Goal: Transaction & Acquisition: Purchase product/service

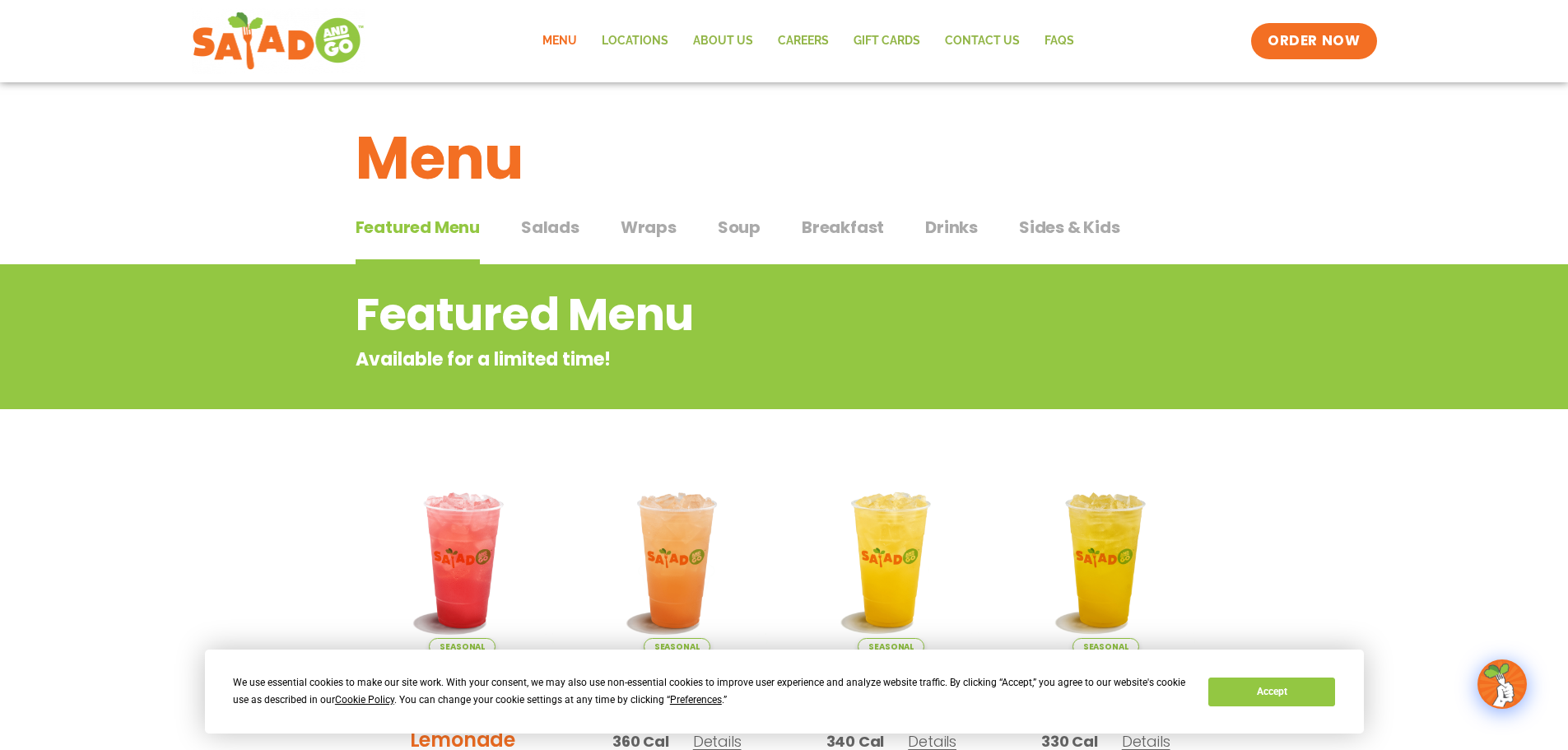
click at [867, 226] on span "Breakfast" at bounding box center [843, 227] width 82 height 25
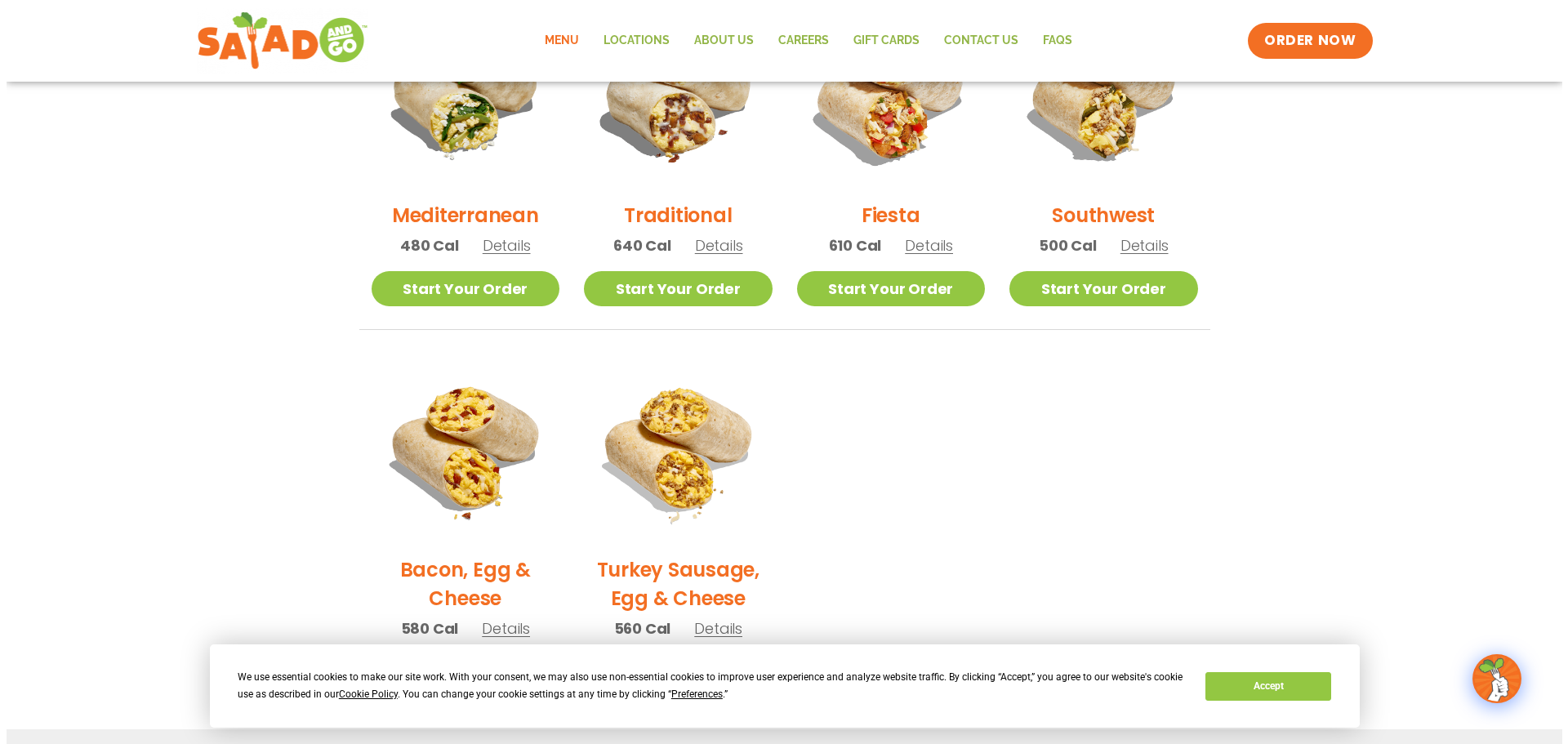
scroll to position [490, 0]
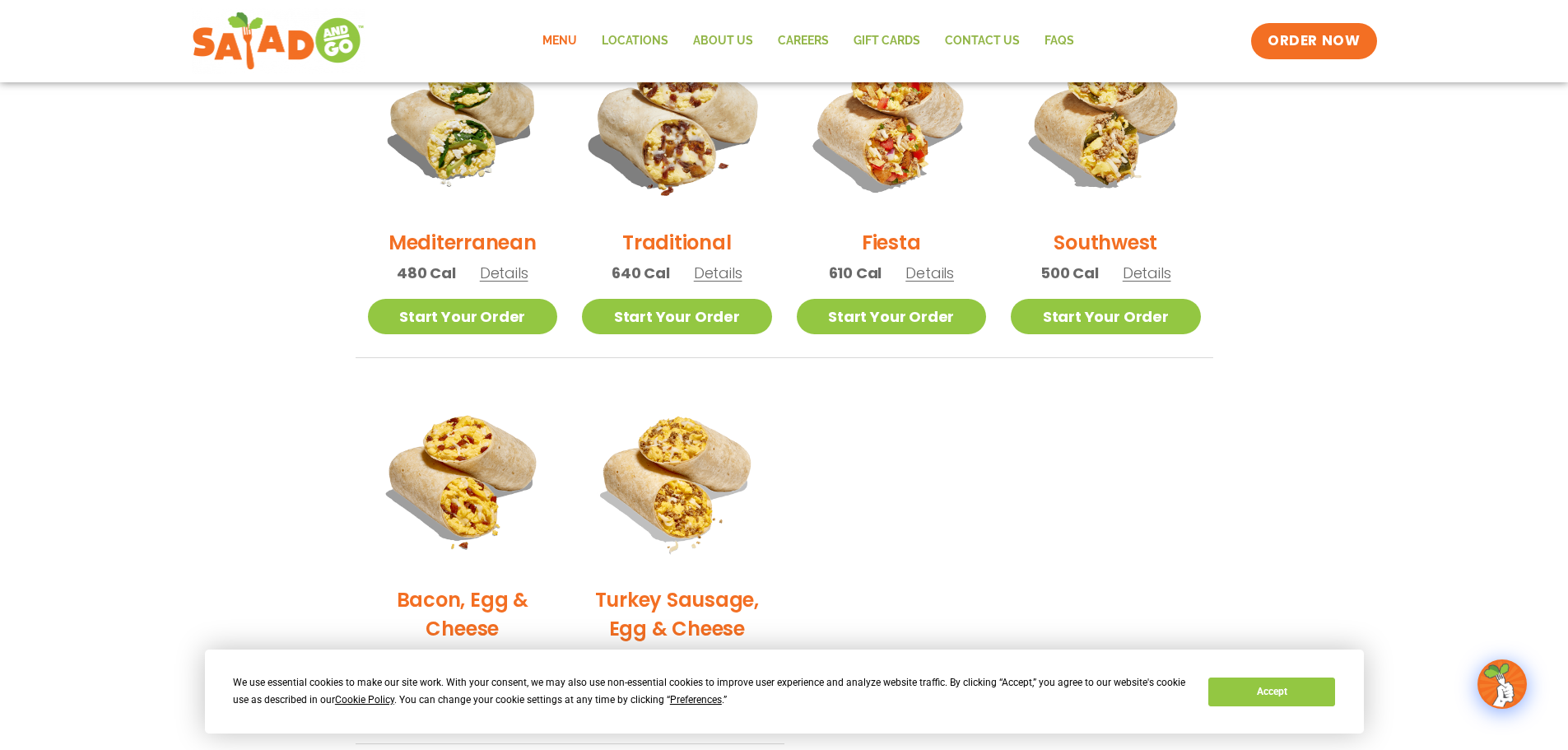
click at [678, 165] on img at bounding box center [677, 120] width 223 height 223
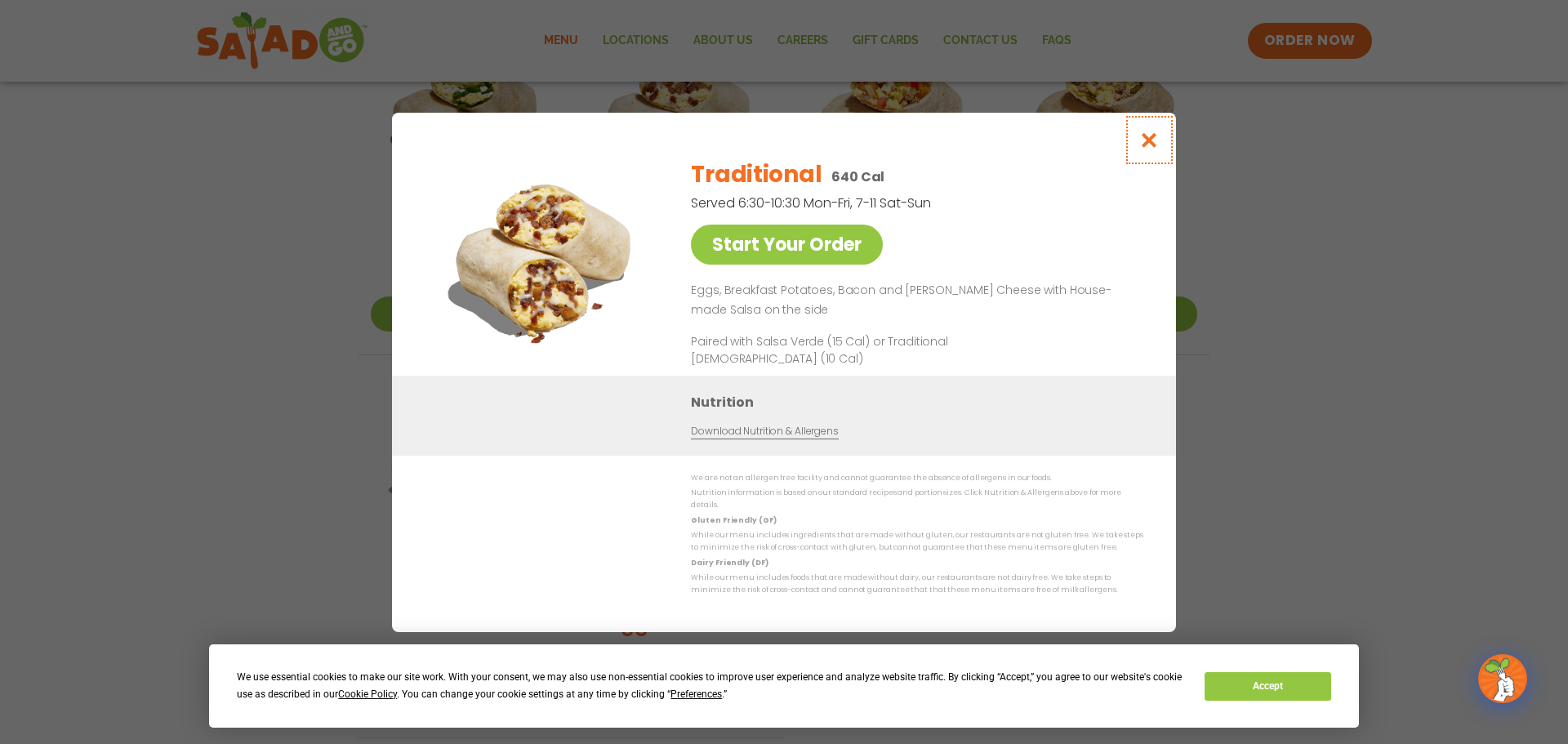
click at [1150, 149] on icon "Close modal" at bounding box center [1148, 140] width 21 height 17
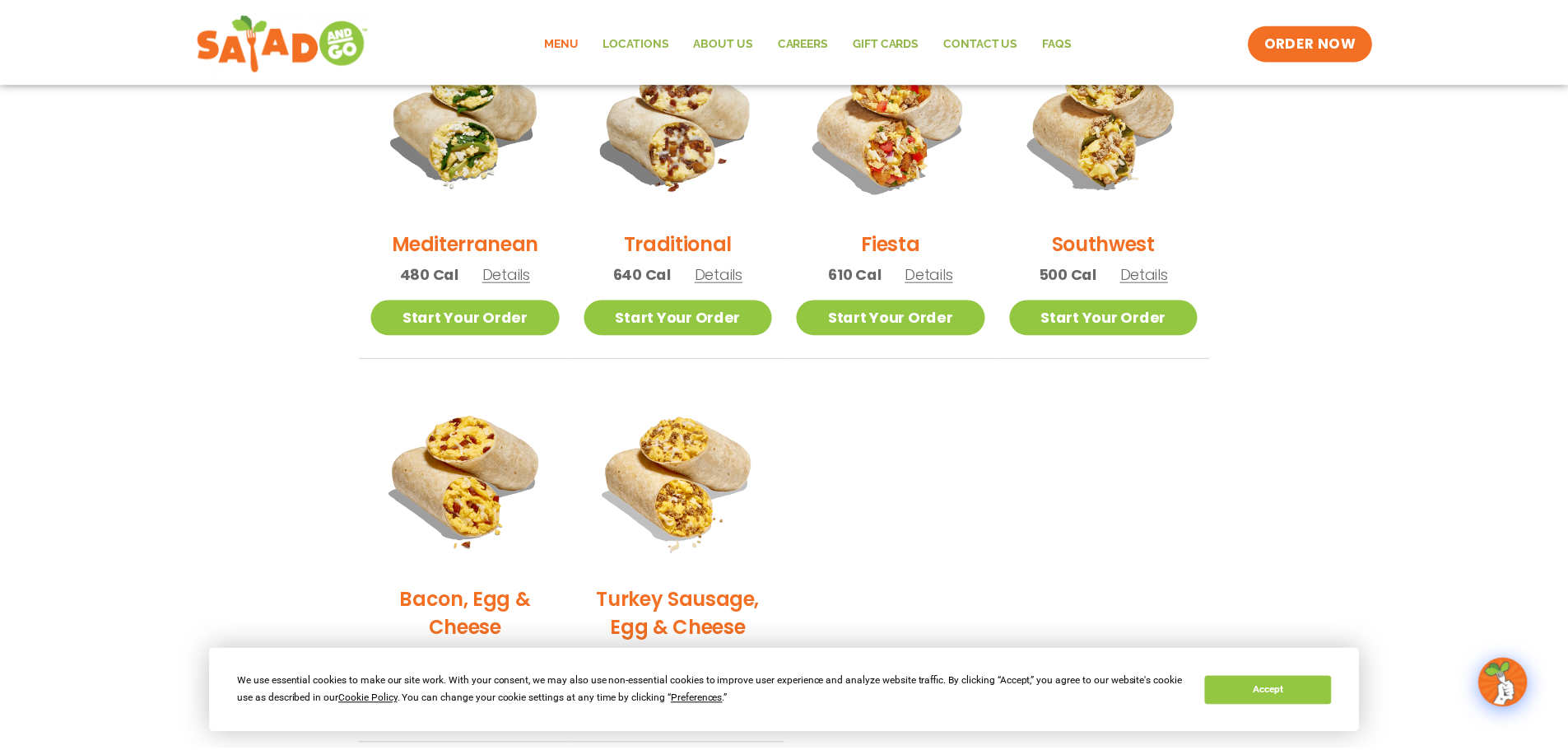
scroll to position [488, 0]
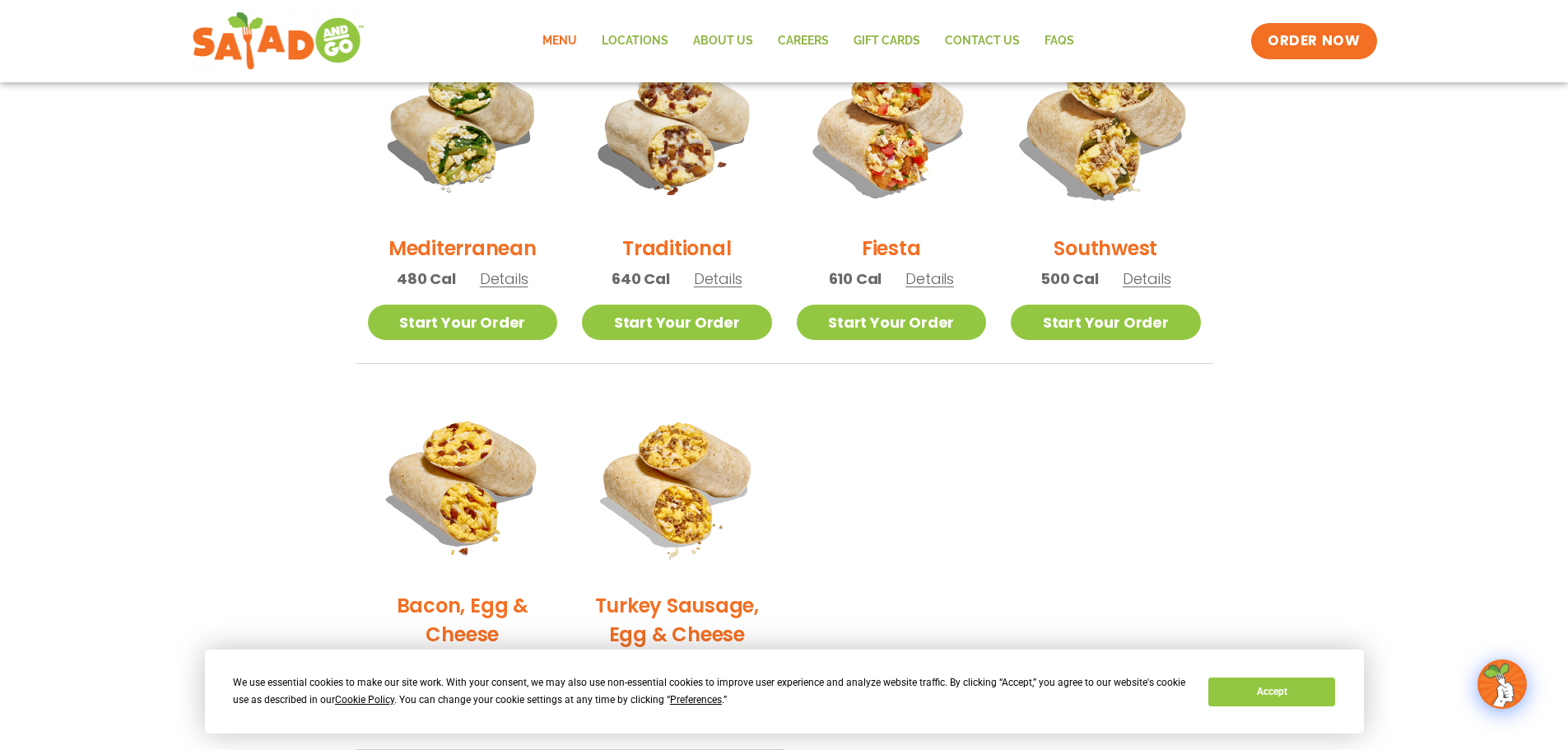
click at [1115, 169] on img at bounding box center [1105, 126] width 223 height 223
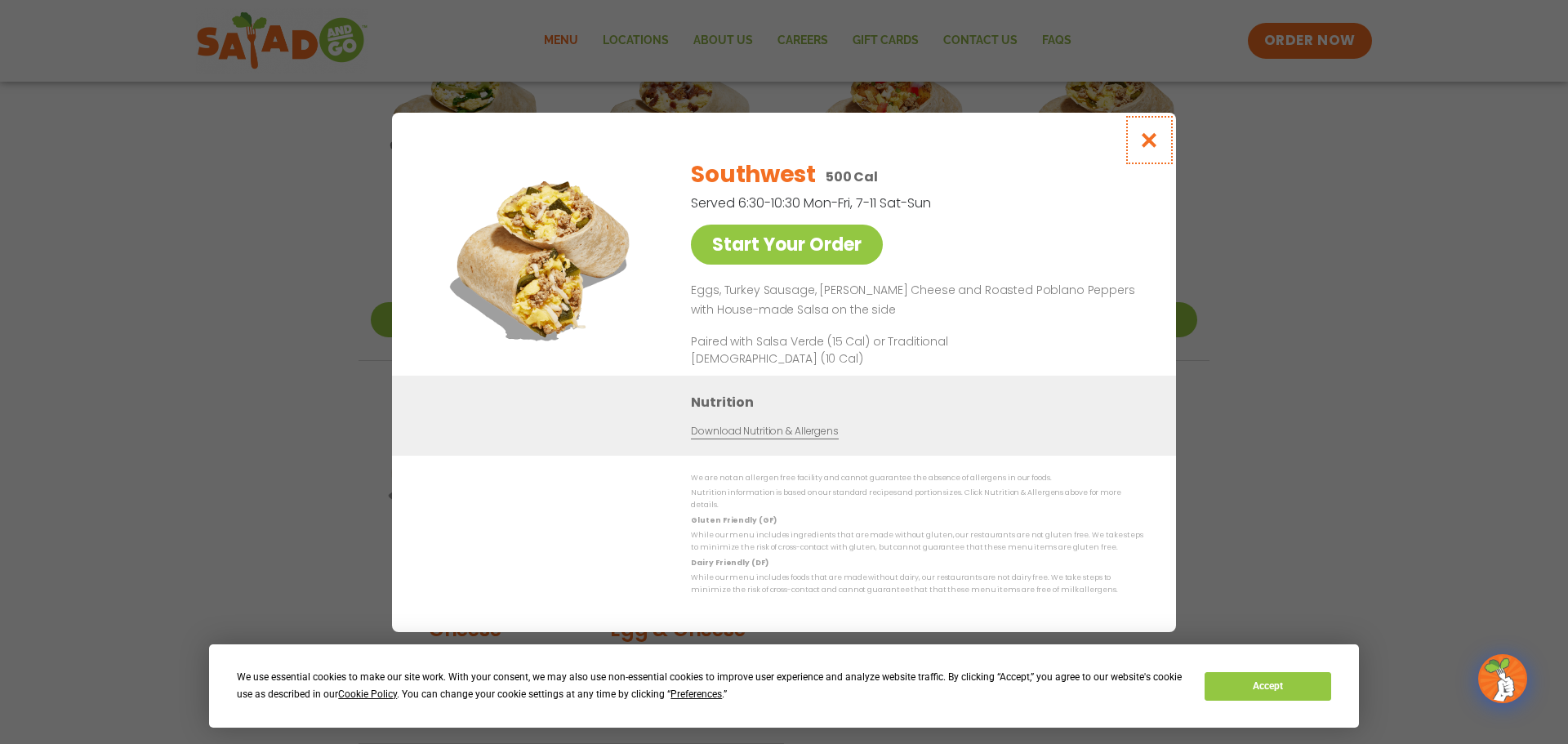
click at [1145, 147] on icon "Close modal" at bounding box center [1148, 140] width 21 height 17
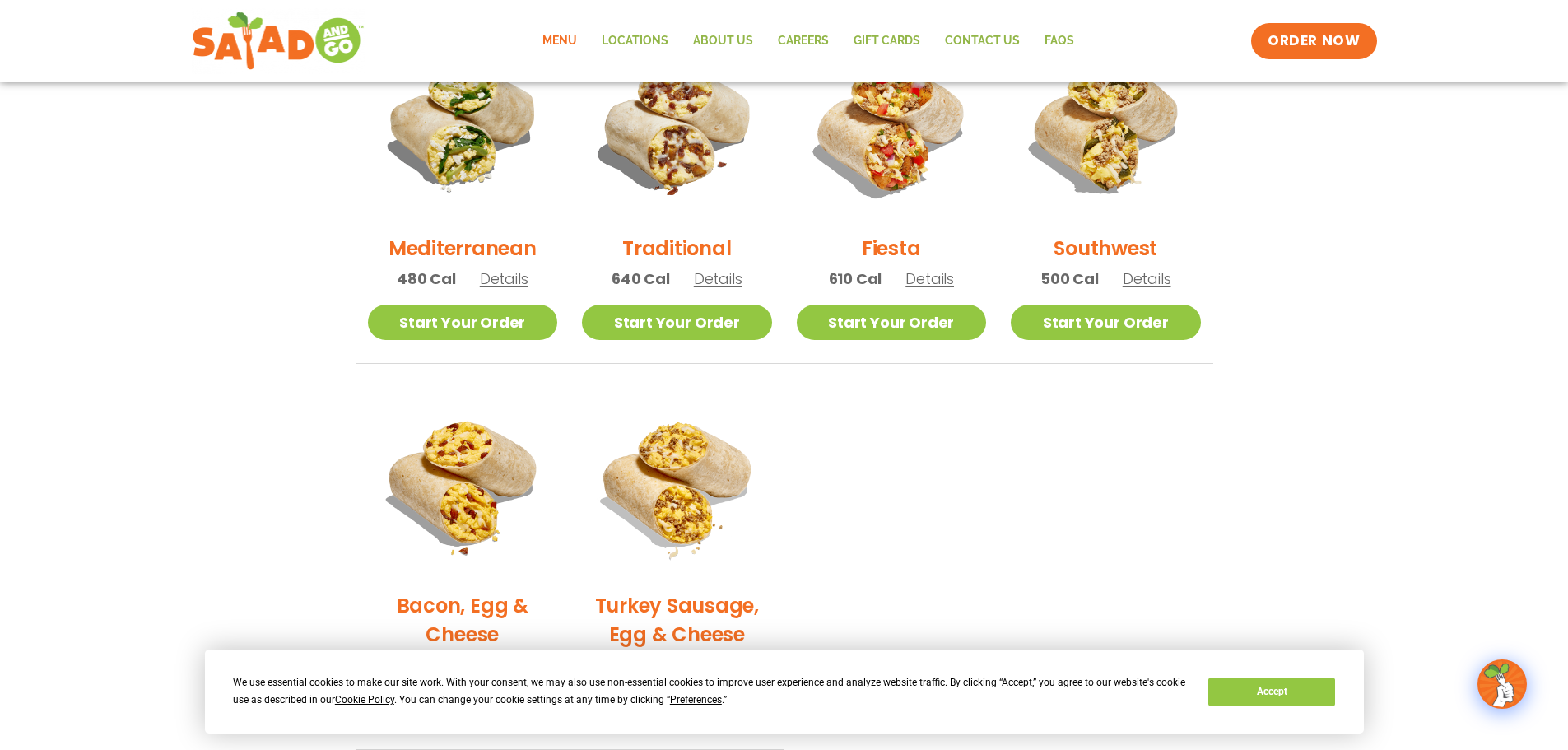
click at [644, 246] on h2 "Traditional" at bounding box center [676, 248] width 109 height 29
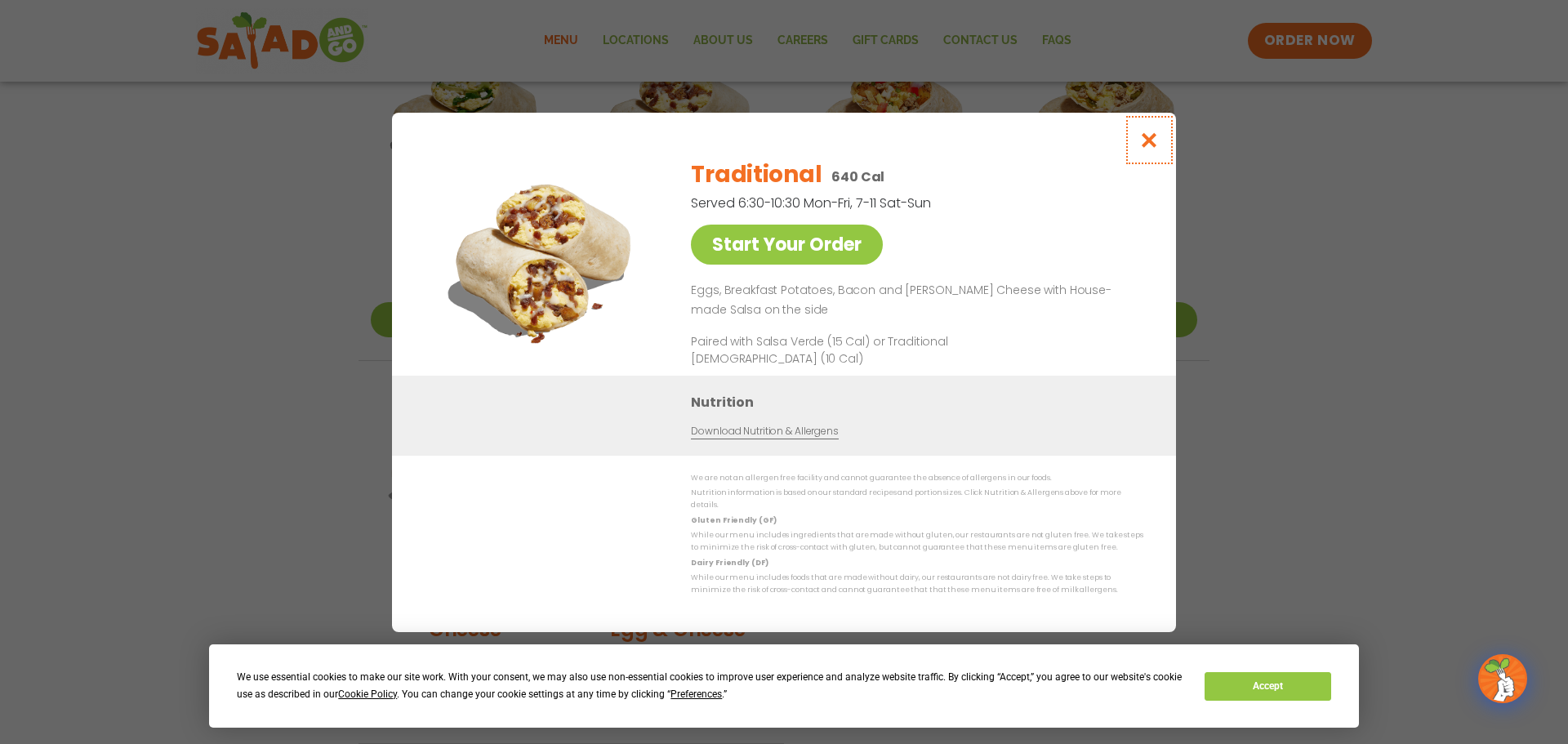
click at [1152, 143] on icon "Close modal" at bounding box center [1148, 140] width 21 height 17
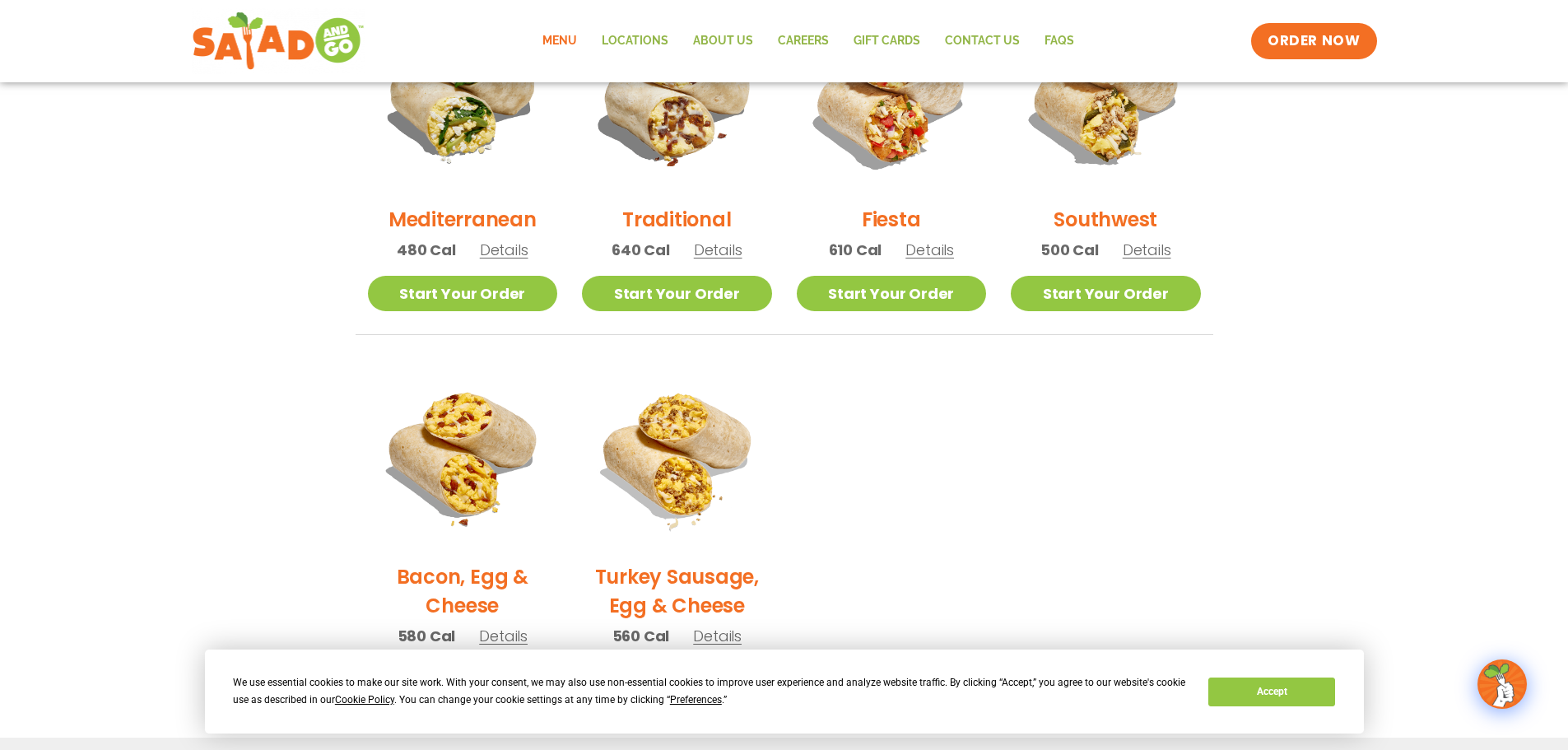
scroll to position [406, 0]
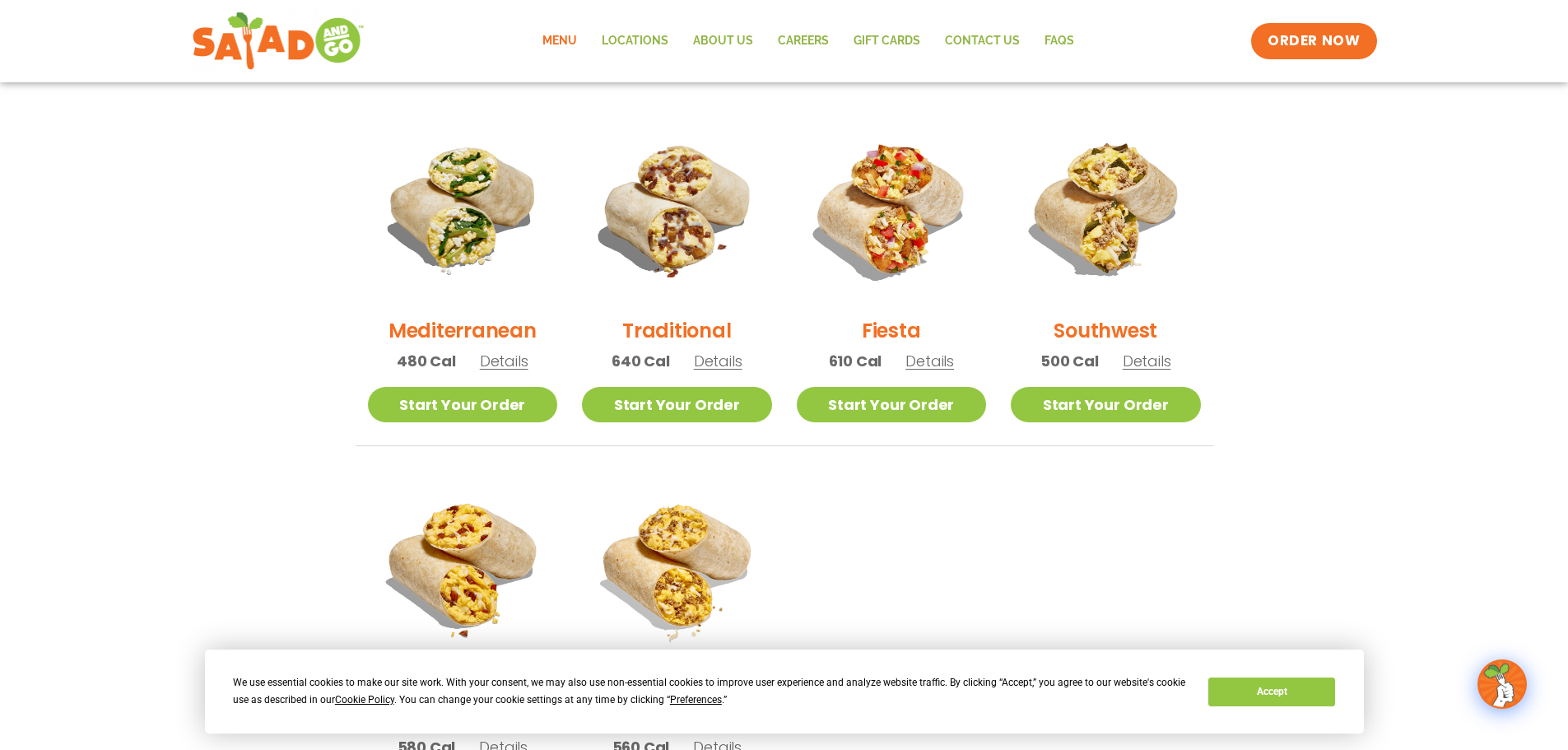
click at [482, 333] on h2 "Mediterranean" at bounding box center [463, 330] width 148 height 29
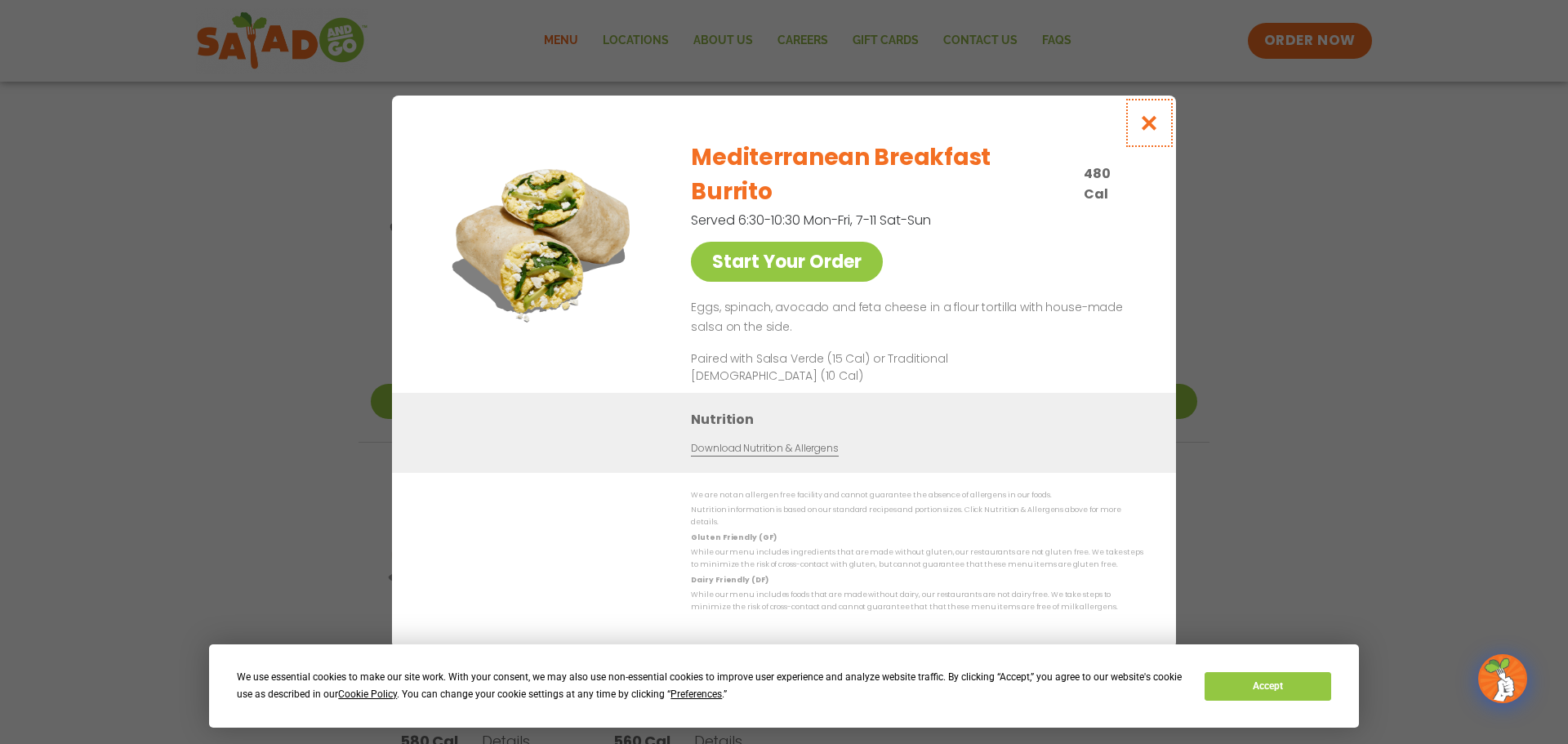
click at [1152, 132] on icon "Close modal" at bounding box center [1148, 122] width 21 height 17
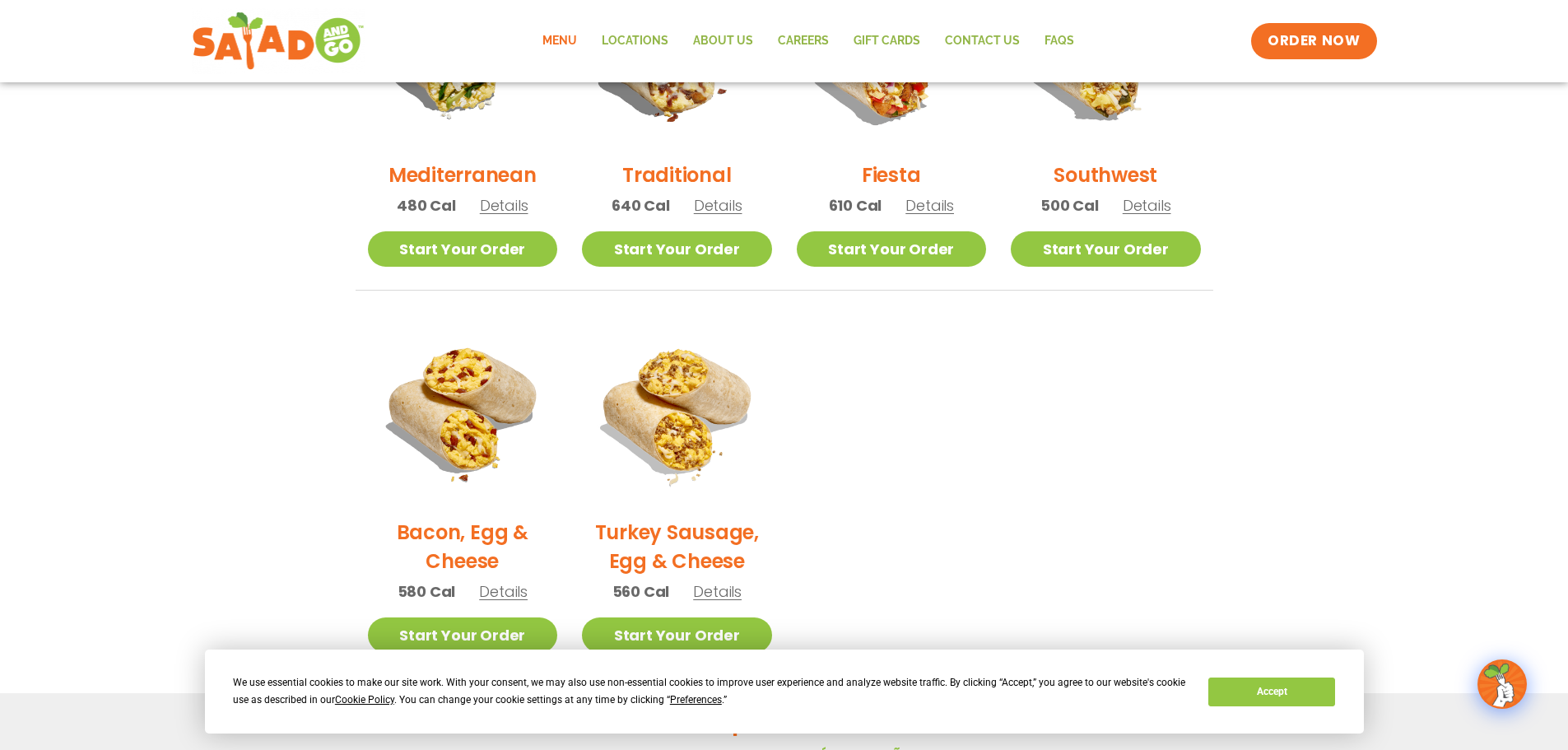
scroll to position [522, 0]
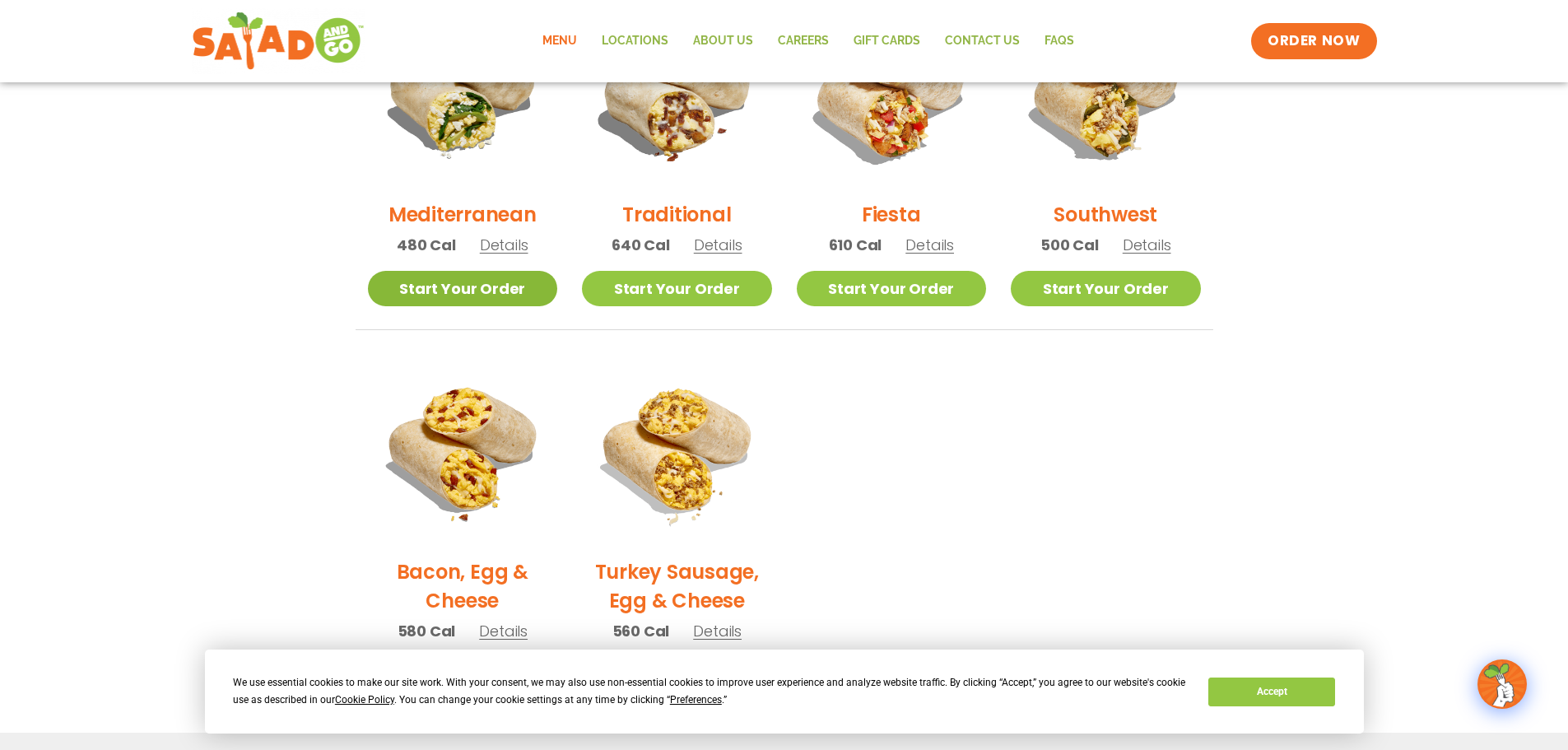
click at [459, 282] on link "Start Your Order" at bounding box center [463, 288] width 190 height 35
